Goal: Transaction & Acquisition: Download file/media

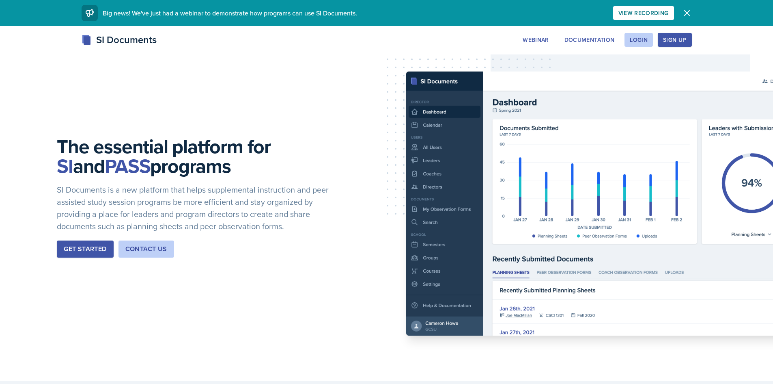
click at [93, 254] on button "Get Started" at bounding box center [85, 248] width 56 height 17
click at [640, 44] on button "Login" at bounding box center [639, 40] width 28 height 14
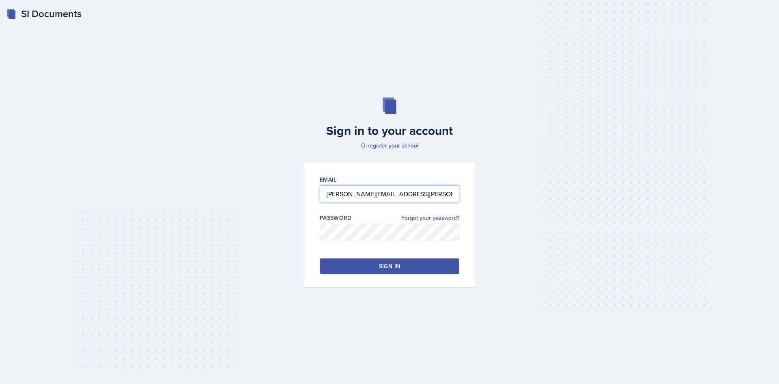
click at [397, 194] on input "[PERSON_NAME][EMAIL_ADDRESS][PERSON_NAME][DOMAIN_NAME]" at bounding box center [390, 193] width 140 height 17
drag, startPoint x: 364, startPoint y: 193, endPoint x: 324, endPoint y: 196, distance: 40.7
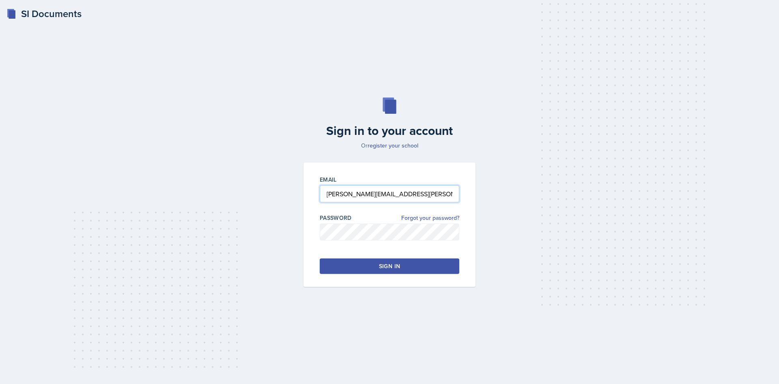
click at [324, 196] on input "[PERSON_NAME][EMAIL_ADDRESS][PERSON_NAME][DOMAIN_NAME]" at bounding box center [390, 193] width 140 height 17
type input "[PERSON_NAME][EMAIL_ADDRESS][PERSON_NAME][DOMAIN_NAME]"
click at [356, 265] on button "Sign in" at bounding box center [390, 265] width 140 height 15
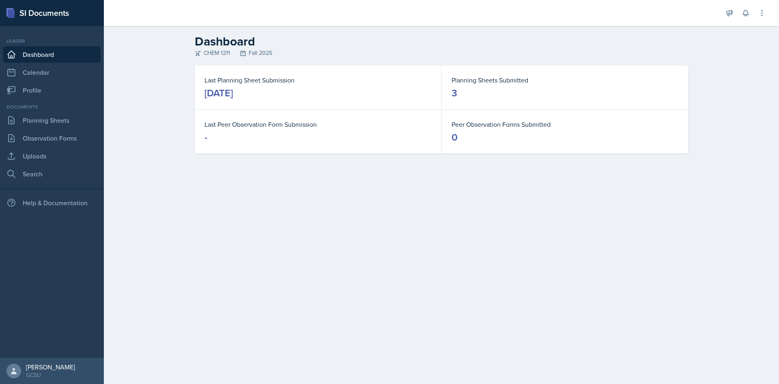
click at [665, 220] on main "Dashboard CHEM 1211 Fall 2025 Last Planning Sheet Submission [DATE] Planning Sh…" at bounding box center [441, 205] width 675 height 358
click at [37, 151] on link "Uploads" at bounding box center [51, 156] width 97 height 16
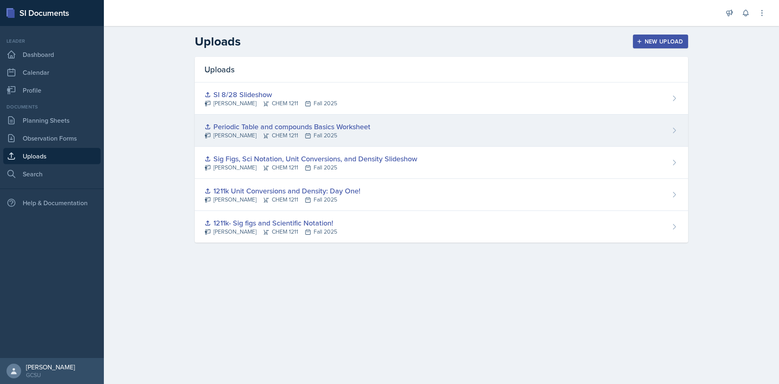
click at [265, 131] on div "Periodic Table and compounds Basics Worksheet" at bounding box center [288, 126] width 166 height 11
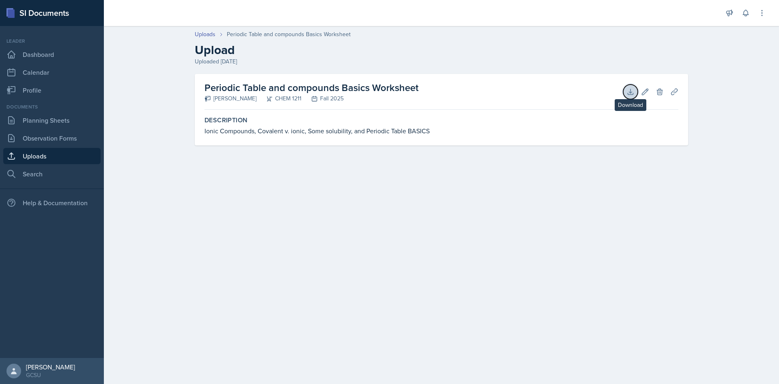
click at [632, 93] on icon at bounding box center [630, 91] width 5 height 5
